Goal: Task Accomplishment & Management: Manage account settings

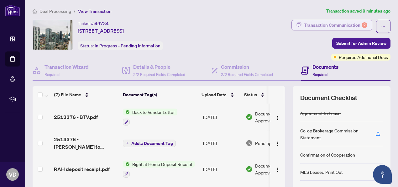
click at [328, 23] on div "Transaction Communication 2" at bounding box center [335, 25] width 63 height 10
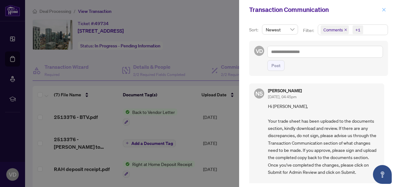
click at [383, 10] on icon "close" at bounding box center [383, 9] width 3 height 3
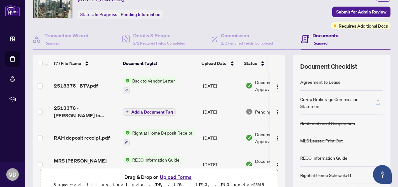
click at [150, 110] on span "Add a Document Tag" at bounding box center [152, 112] width 42 height 4
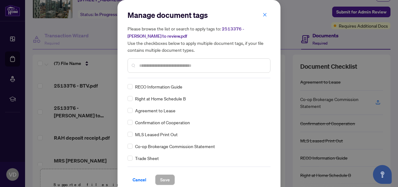
scroll to position [63, 0]
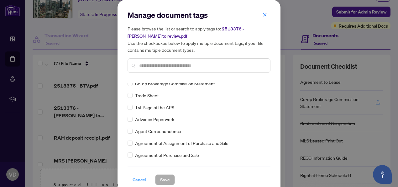
click at [138, 180] on span "Cancel" at bounding box center [139, 179] width 14 height 10
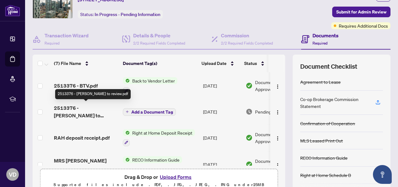
click at [88, 107] on span "2513376 - TS Victor to review.pdf" at bounding box center [86, 111] width 64 height 15
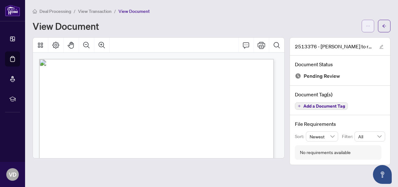
click at [367, 25] on icon "ellipsis" at bounding box center [367, 26] width 4 height 4
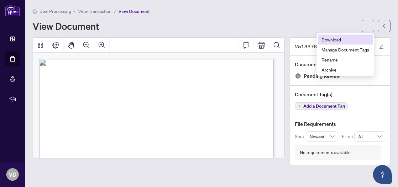
click at [333, 38] on span "Download" at bounding box center [345, 39] width 48 height 7
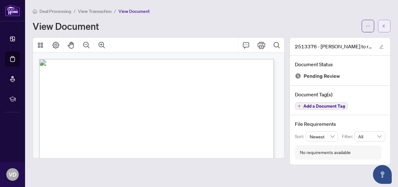
click at [384, 26] on icon "arrow-left" at bounding box center [384, 25] width 4 height 3
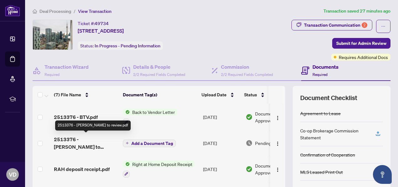
click at [94, 137] on span "2513376 - TS Victor to review.pdf" at bounding box center [86, 142] width 64 height 15
click at [82, 137] on span "2513376 - TS Victor to review.pdf" at bounding box center [86, 142] width 64 height 15
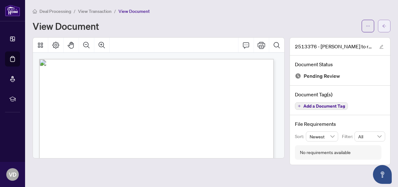
click at [383, 26] on icon "arrow-left" at bounding box center [384, 25] width 4 height 3
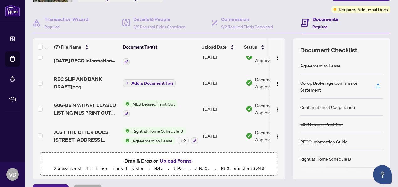
scroll to position [84, 0]
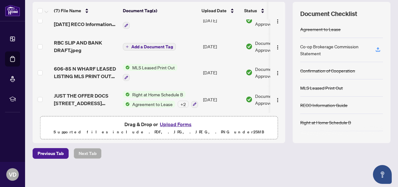
click at [166, 121] on button "Upload Forms" at bounding box center [175, 124] width 35 height 8
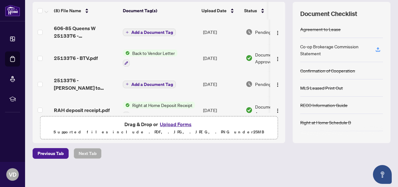
scroll to position [0, 0]
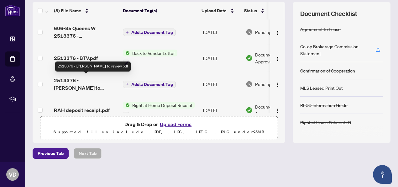
click at [90, 79] on span "2513376 - TS Victor to review.pdf" at bounding box center [86, 83] width 64 height 15
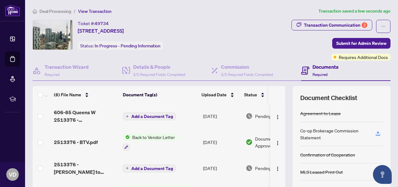
click at [131, 113] on button "Add a Document Tag" at bounding box center [149, 116] width 53 height 8
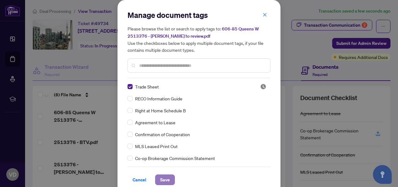
click at [161, 178] on span "Save" at bounding box center [165, 179] width 10 height 10
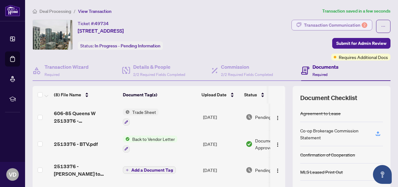
click at [333, 24] on div "Transaction Communication 2" at bounding box center [335, 25] width 63 height 10
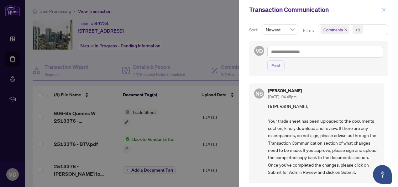
click at [384, 10] on icon "close" at bounding box center [383, 9] width 3 height 3
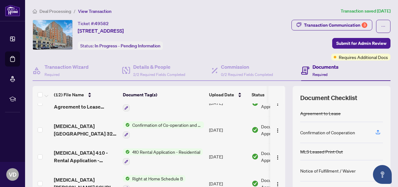
scroll to position [63, 0]
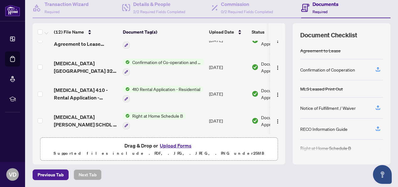
click at [171, 143] on button "Upload Forms" at bounding box center [175, 145] width 35 height 8
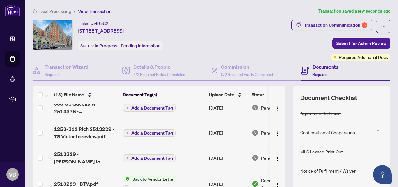
scroll to position [0, 0]
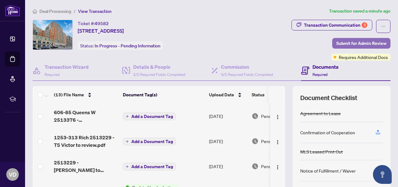
click at [350, 44] on span "Submit for Admin Review" at bounding box center [361, 43] width 50 height 10
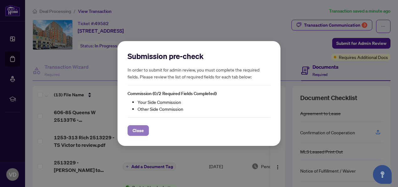
click at [136, 130] on span "Close" at bounding box center [137, 130] width 11 height 10
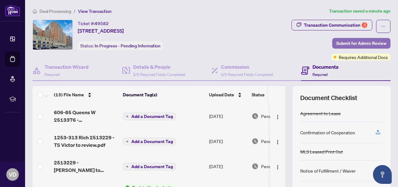
click at [337, 43] on span "Submit for Admin Review" at bounding box center [361, 43] width 50 height 10
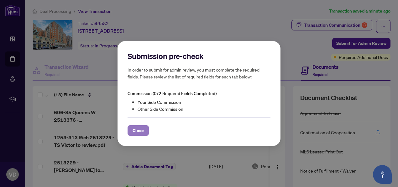
click at [135, 129] on span "Close" at bounding box center [137, 130] width 11 height 10
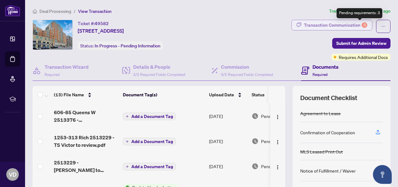
click at [361, 24] on div "3" at bounding box center [364, 25] width 6 height 6
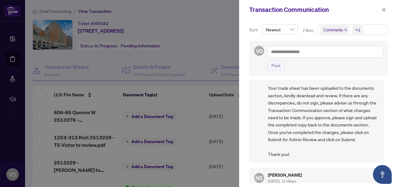
scroll to position [125, 0]
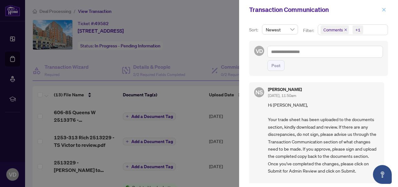
click at [383, 9] on icon "close" at bounding box center [383, 10] width 4 height 4
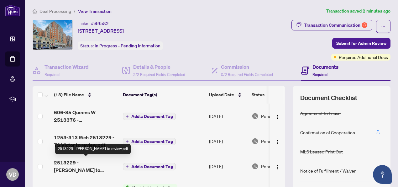
click at [90, 162] on span "2513229 - TS Victor to review.pdf" at bounding box center [86, 165] width 64 height 15
click at [90, 160] on span "2513229 - TS Victor to review.pdf" at bounding box center [86, 165] width 64 height 15
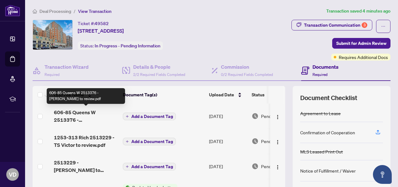
click at [96, 116] on span "606-85 Queens W 2513376 - TS Victor to review.pdf" at bounding box center [86, 115] width 64 height 15
click at [102, 113] on span "606-85 Queens W 2513376 - TS Victor to review.pdf" at bounding box center [86, 115] width 64 height 15
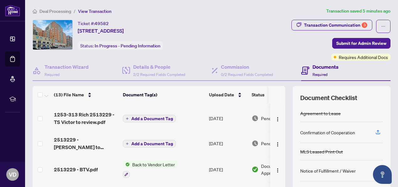
scroll to position [31, 0]
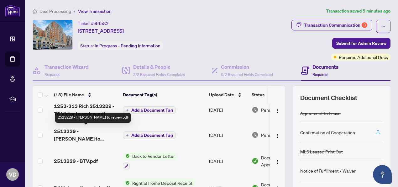
click at [93, 131] on span "2513229 - TS Victor to review.pdf" at bounding box center [86, 134] width 64 height 15
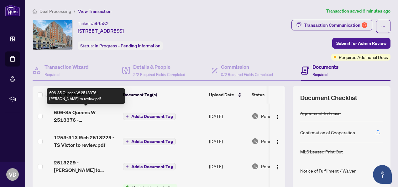
click at [102, 113] on span "606-85 Queens W 2513376 - TS Victor to review.pdf" at bounding box center [86, 115] width 64 height 15
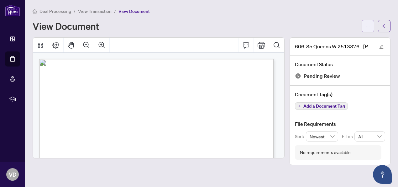
click at [367, 24] on icon "ellipsis" at bounding box center [367, 26] width 4 height 4
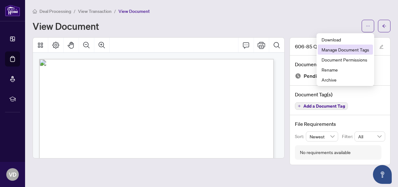
click at [342, 50] on span "Manage Document Tags" at bounding box center [345, 49] width 48 height 7
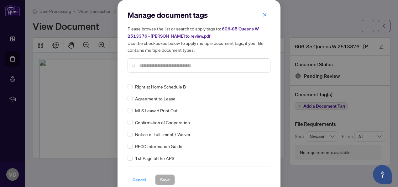
click at [138, 178] on span "Cancel" at bounding box center [139, 179] width 14 height 10
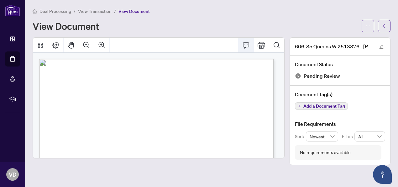
click at [245, 44] on icon "Comment" at bounding box center [246, 45] width 8 height 8
click at [381, 46] on icon "edit" at bounding box center [381, 46] width 4 height 4
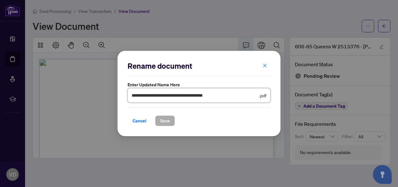
click at [237, 98] on input "**********" at bounding box center [194, 95] width 126 height 7
click at [235, 97] on input "**********" at bounding box center [194, 95] width 126 height 7
type input "*"
click at [164, 97] on input "**********" at bounding box center [194, 95] width 126 height 7
type input "**********"
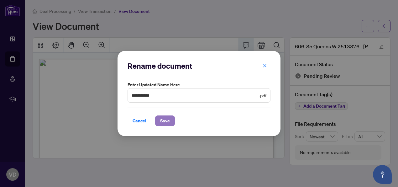
click at [162, 122] on span "Save" at bounding box center [165, 121] width 10 height 10
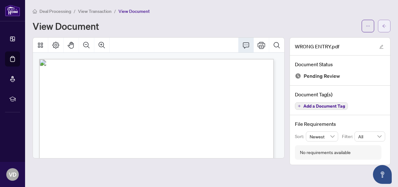
click at [384, 25] on icon "arrow-left" at bounding box center [384, 26] width 4 height 4
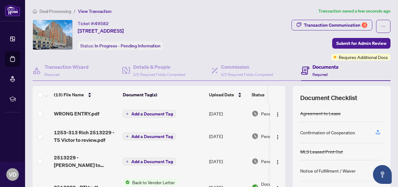
click at [150, 111] on span "Add a Document Tag" at bounding box center [152, 113] width 42 height 4
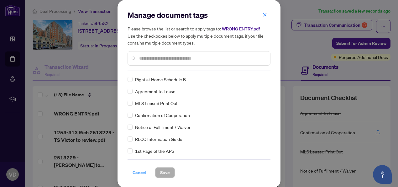
click at [140, 171] on span "Cancel" at bounding box center [139, 172] width 14 height 10
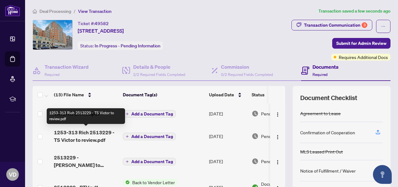
click at [85, 137] on span "1253-313 Rich 2513229 - TS Victor to review.pdf" at bounding box center [86, 135] width 64 height 15
click at [92, 133] on span "1253-313 Rich 2513229 - TS Victor to review.pdf" at bounding box center [86, 135] width 64 height 15
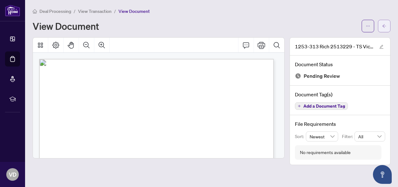
click at [384, 24] on icon "arrow-left" at bounding box center [384, 26] width 4 height 4
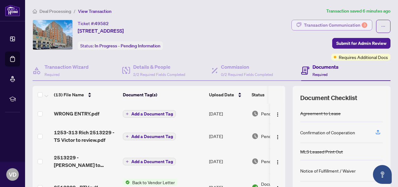
click at [327, 24] on div "Transaction Communication 3" at bounding box center [335, 25] width 63 height 10
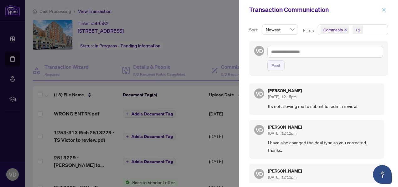
click at [383, 10] on icon "close" at bounding box center [383, 9] width 3 height 3
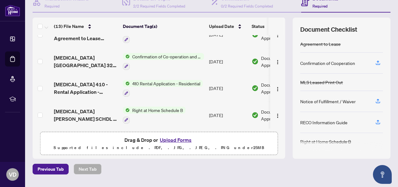
scroll to position [84, 0]
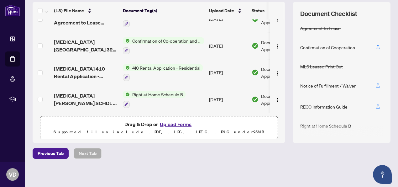
click at [169, 122] on button "Upload Forms" at bounding box center [175, 124] width 35 height 8
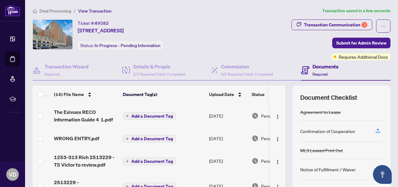
scroll to position [0, 0]
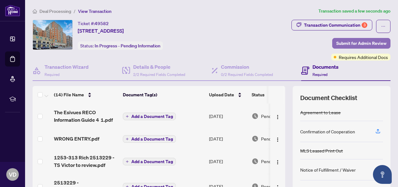
click at [344, 42] on span "Submit for Admin Review" at bounding box center [361, 43] width 50 height 10
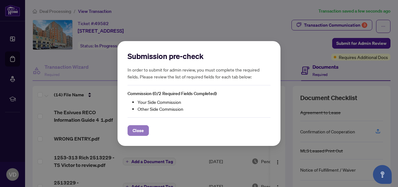
click at [137, 131] on span "Close" at bounding box center [137, 130] width 11 height 10
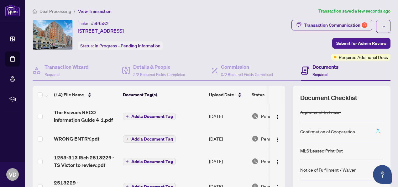
click at [320, 67] on h4 "Documents" at bounding box center [325, 67] width 26 height 8
click at [318, 67] on h4 "Documents" at bounding box center [325, 67] width 26 height 8
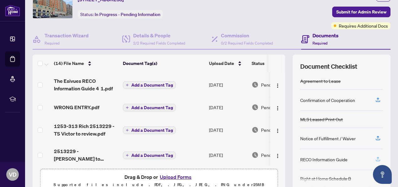
click at [376, 157] on icon "button" at bounding box center [377, 158] width 3 height 3
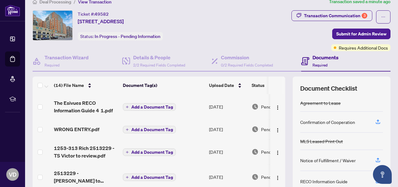
scroll to position [0, 0]
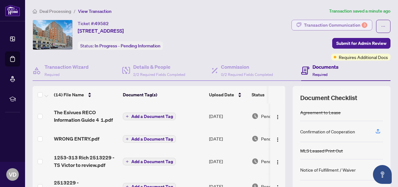
click at [319, 25] on div "Transaction Communication 3" at bounding box center [335, 25] width 63 height 10
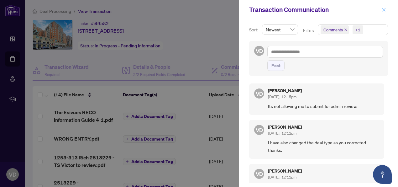
click at [385, 10] on icon "close" at bounding box center [383, 10] width 4 height 4
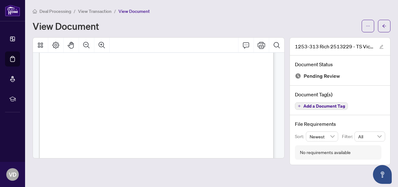
scroll to position [90, 0]
